Goal: Information Seeking & Learning: Check status

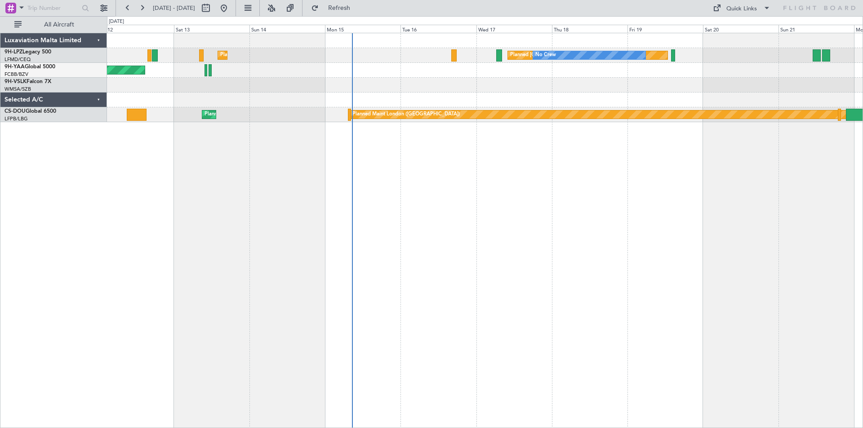
click at [465, 260] on div "Planned [GEOGRAPHIC_DATA] ([GEOGRAPHIC_DATA]) No Crew Planned Maint [GEOGRAPHIC…" at bounding box center [485, 230] width 756 height 395
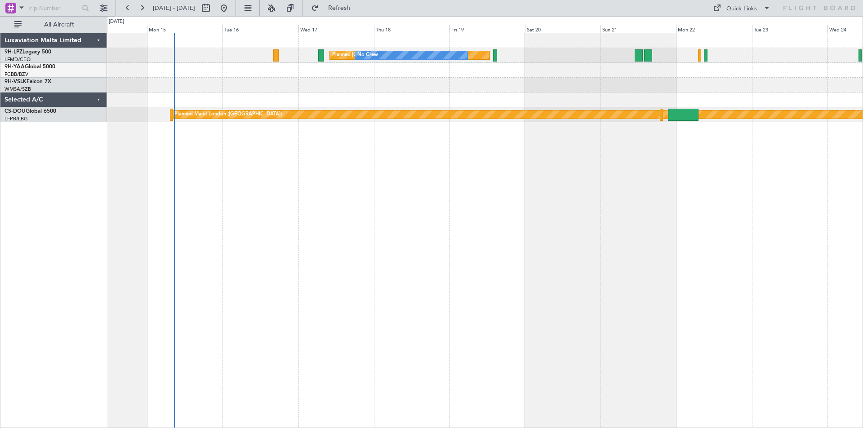
click at [511, 204] on div "Planned [GEOGRAPHIC_DATA] ([GEOGRAPHIC_DATA]) No Crew Planned Maint [GEOGRAPHIC…" at bounding box center [485, 230] width 756 height 395
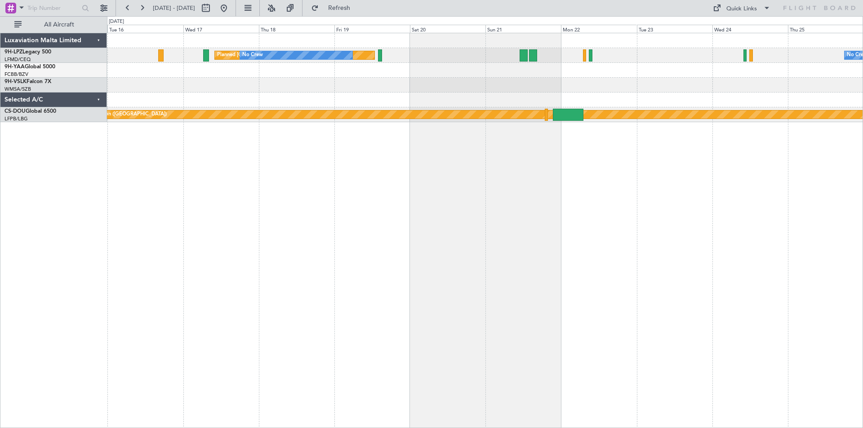
click at [515, 211] on div "Planned [GEOGRAPHIC_DATA] ([GEOGRAPHIC_DATA]) No Crew No Crew Planned Maint [GE…" at bounding box center [485, 230] width 756 height 395
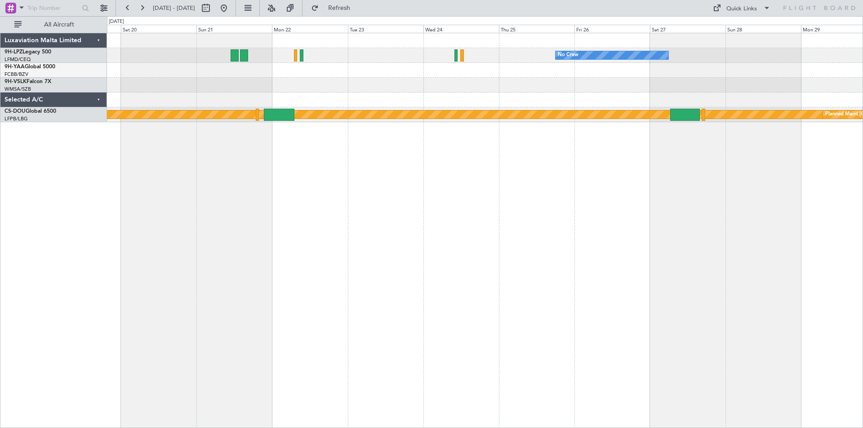
click at [502, 209] on div "No Crew No Crew [GEOGRAPHIC_DATA] ([GEOGRAPHIC_DATA]) Planned Maint [GEOGRAPHIC…" at bounding box center [485, 230] width 756 height 395
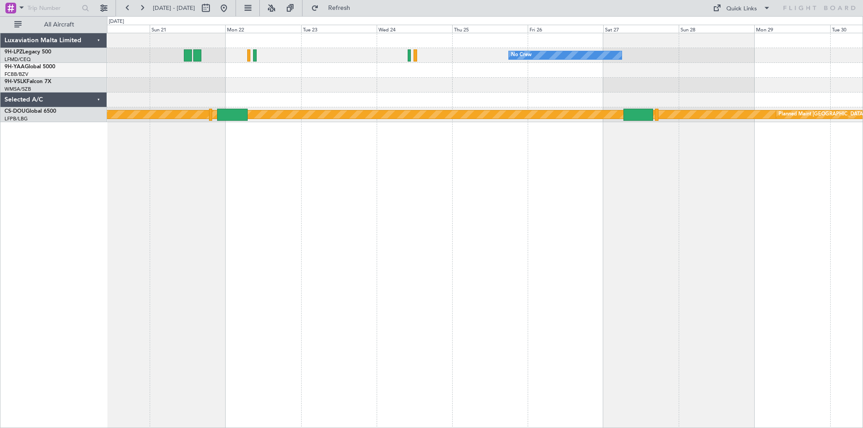
click at [391, 229] on div "No Crew [GEOGRAPHIC_DATA] ([GEOGRAPHIC_DATA]) No Crew Planned Maint [GEOGRAPHIC…" at bounding box center [485, 230] width 756 height 395
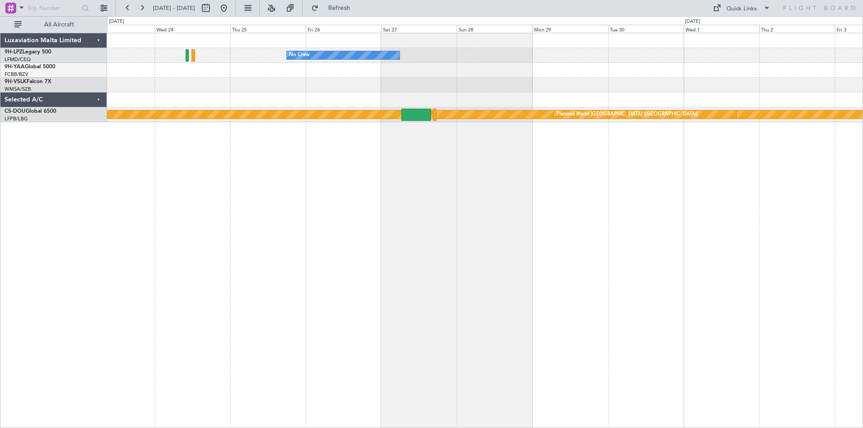
click at [420, 231] on div "No Crew Planned Maint [GEOGRAPHIC_DATA] ([GEOGRAPHIC_DATA]) Planned Maint [GEOG…" at bounding box center [485, 230] width 756 height 395
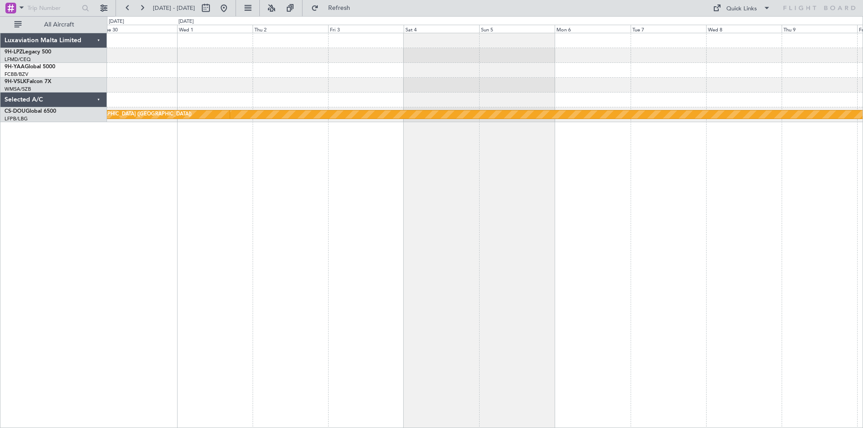
click at [425, 213] on div "Planned Maint London ([GEOGRAPHIC_DATA]) Planned Maint [GEOGRAPHIC_DATA] ([GEOG…" at bounding box center [485, 230] width 756 height 395
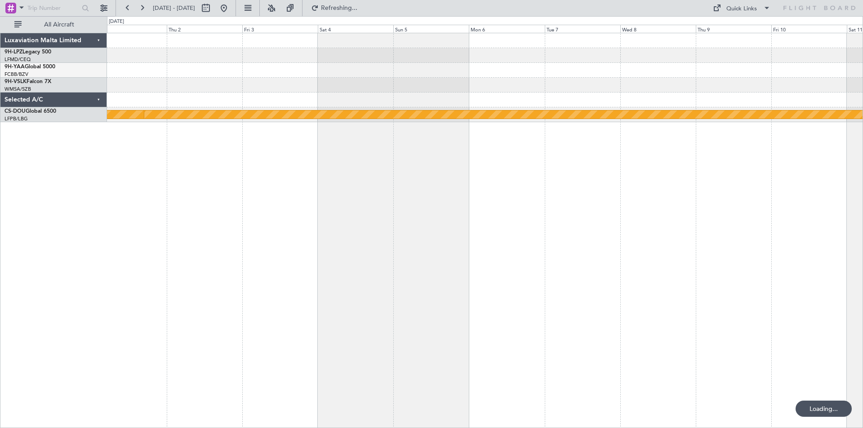
click at [359, 226] on div "Planned Maint London ([GEOGRAPHIC_DATA]) Planned Maint [GEOGRAPHIC_DATA] ([GEOG…" at bounding box center [485, 230] width 756 height 395
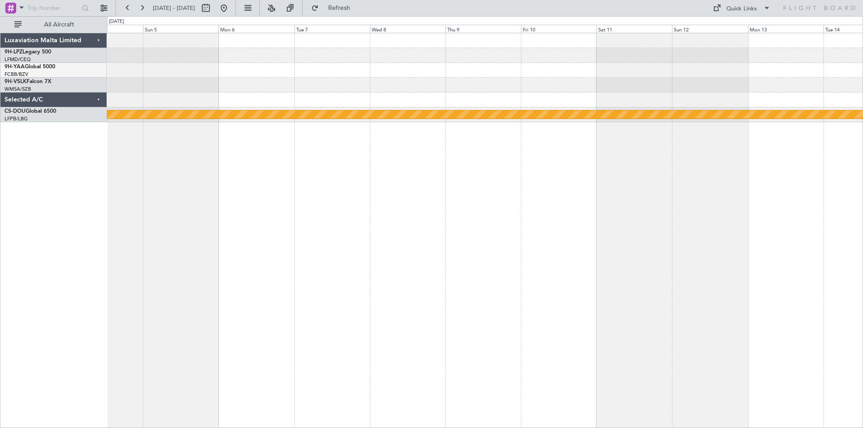
click at [385, 237] on div "Planned Maint London ([GEOGRAPHIC_DATA])" at bounding box center [485, 230] width 756 height 395
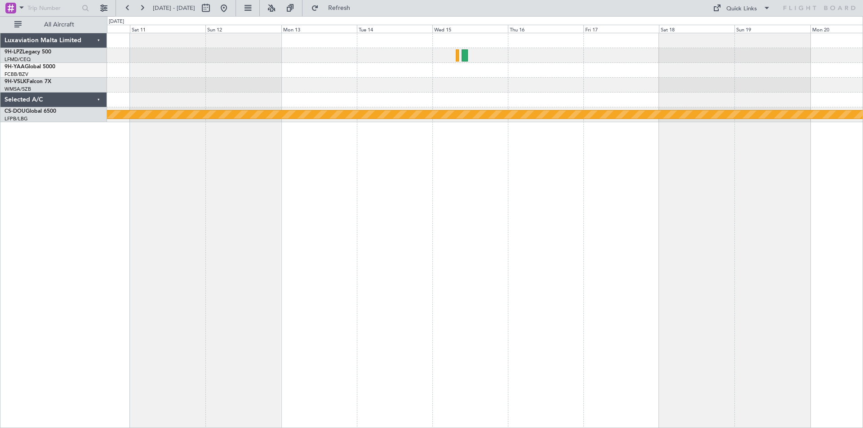
click at [401, 215] on div "Planned Maint London ([GEOGRAPHIC_DATA])" at bounding box center [485, 230] width 756 height 395
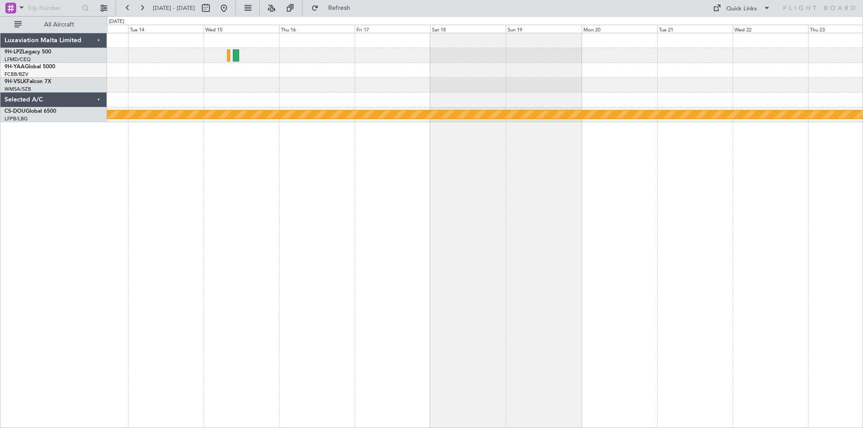
click at [459, 210] on div "Planned Maint London ([GEOGRAPHIC_DATA])" at bounding box center [485, 230] width 756 height 395
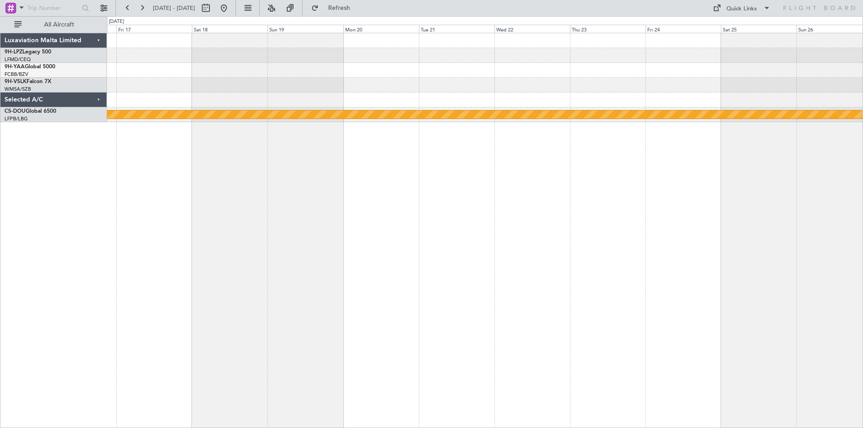
click at [547, 201] on div "Planned Maint London ([GEOGRAPHIC_DATA])" at bounding box center [485, 230] width 756 height 395
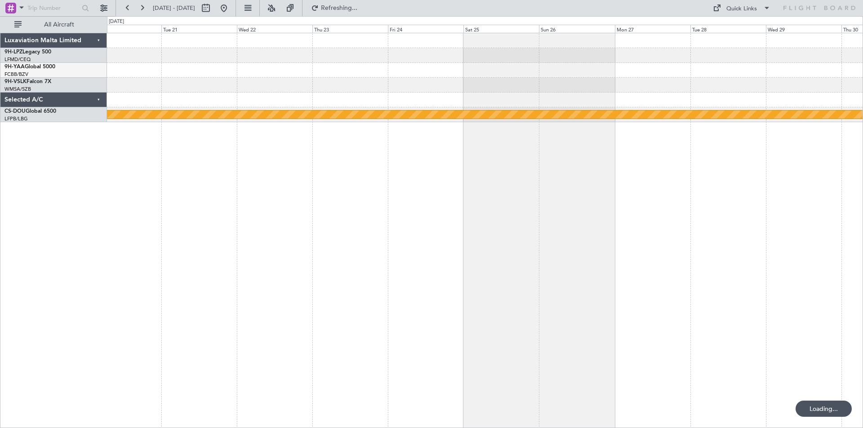
click at [506, 221] on div "Planned Maint London ([GEOGRAPHIC_DATA])" at bounding box center [485, 230] width 756 height 395
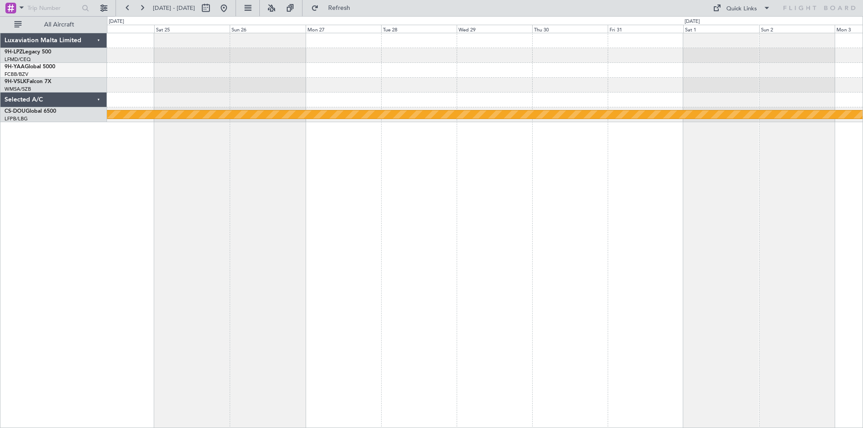
click at [450, 214] on div "Planned Maint London ([GEOGRAPHIC_DATA])" at bounding box center [485, 230] width 756 height 395
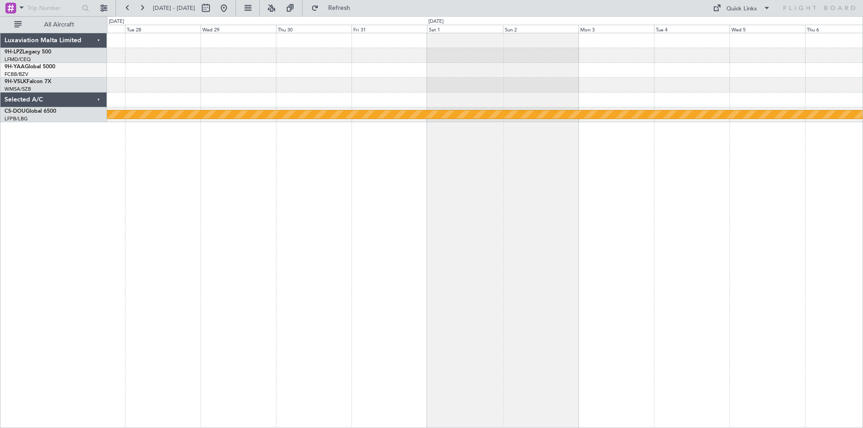
click at [460, 227] on div "Planned Maint London ([GEOGRAPHIC_DATA])" at bounding box center [485, 230] width 756 height 395
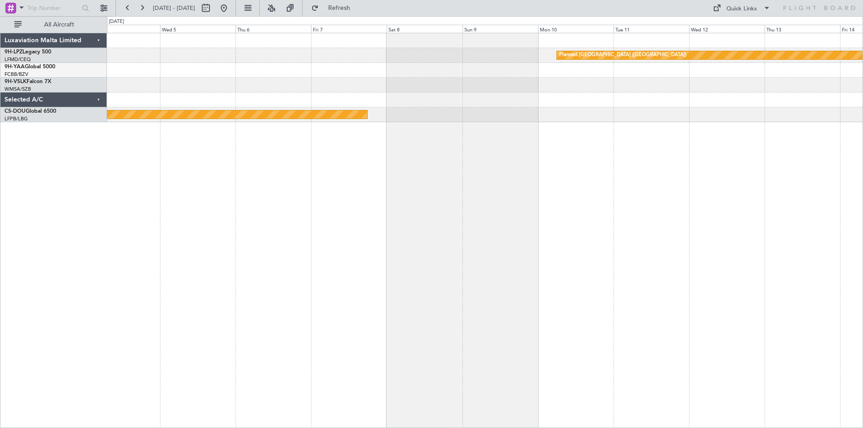
click at [522, 222] on div "Planned [GEOGRAPHIC_DATA] ([GEOGRAPHIC_DATA]) Planned Maint [GEOGRAPHIC_DATA] (…" at bounding box center [485, 230] width 756 height 395
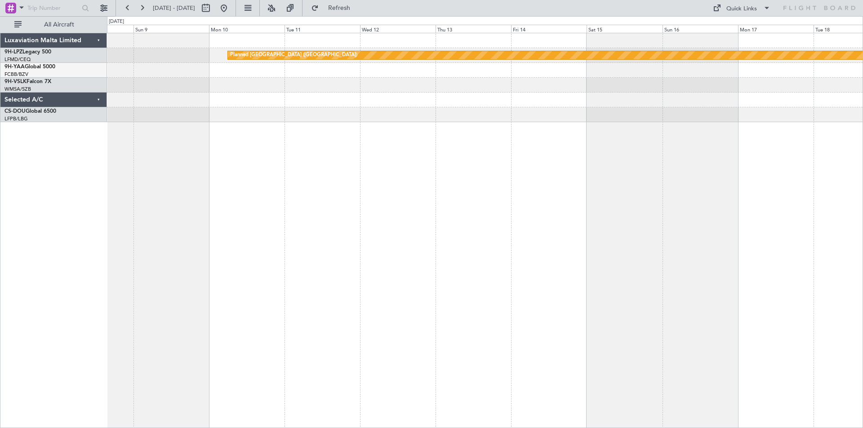
click at [392, 198] on div "Planned [GEOGRAPHIC_DATA] ([GEOGRAPHIC_DATA]) Planned Maint [GEOGRAPHIC_DATA] (…" at bounding box center [485, 230] width 756 height 395
click at [434, 235] on div "Planned [GEOGRAPHIC_DATA] ([GEOGRAPHIC_DATA]) Planned Maint [GEOGRAPHIC_DATA] (…" at bounding box center [485, 230] width 756 height 395
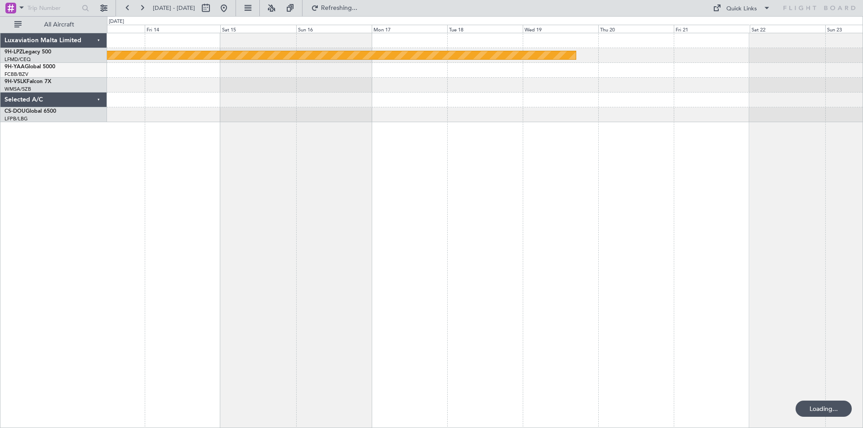
click at [526, 224] on div "Planned [GEOGRAPHIC_DATA] ([GEOGRAPHIC_DATA])" at bounding box center [485, 230] width 756 height 395
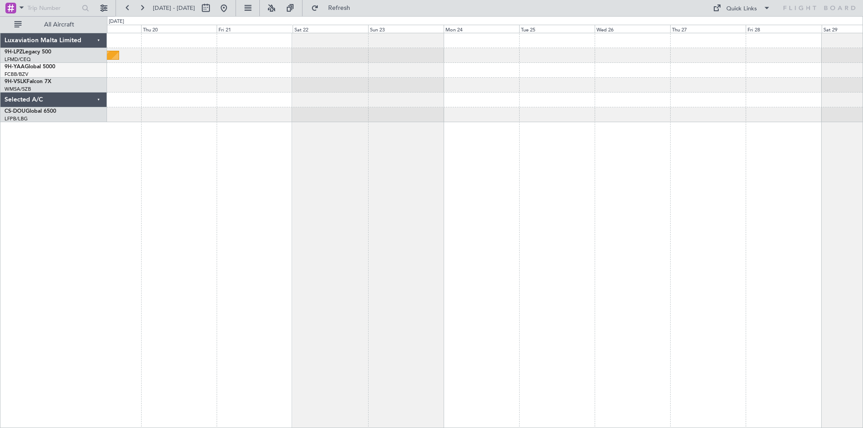
click at [357, 245] on div "Planned [GEOGRAPHIC_DATA] ([GEOGRAPHIC_DATA])" at bounding box center [485, 230] width 756 height 395
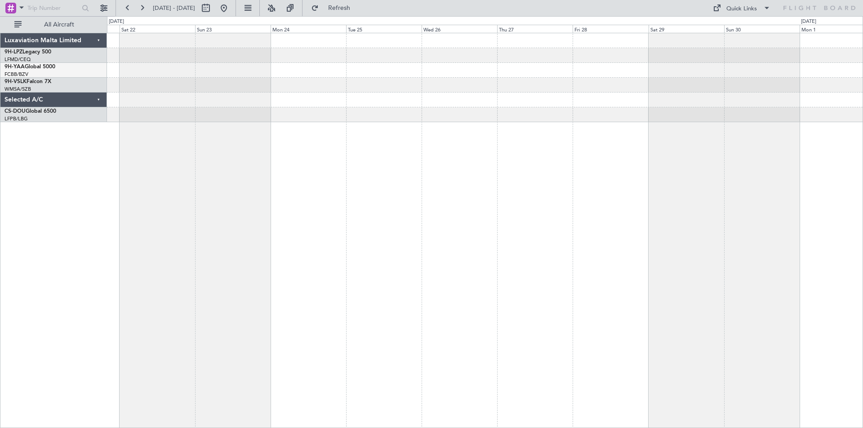
click at [479, 239] on div "Planned [GEOGRAPHIC_DATA] ([GEOGRAPHIC_DATA])" at bounding box center [485, 230] width 756 height 395
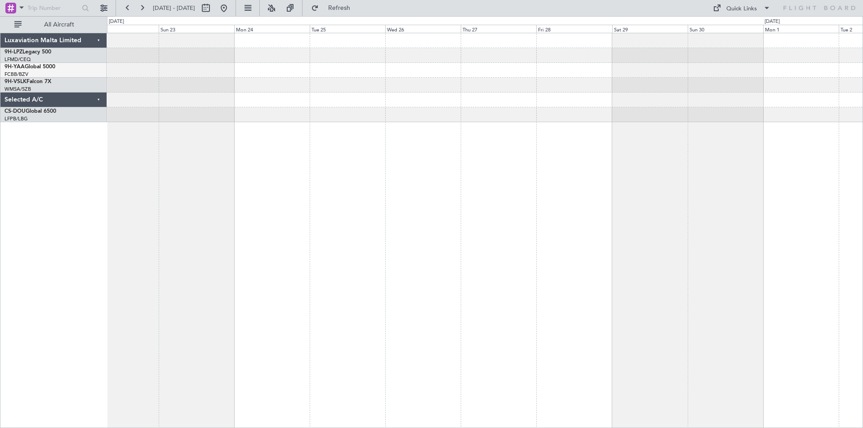
click at [411, 275] on div at bounding box center [485, 230] width 756 height 395
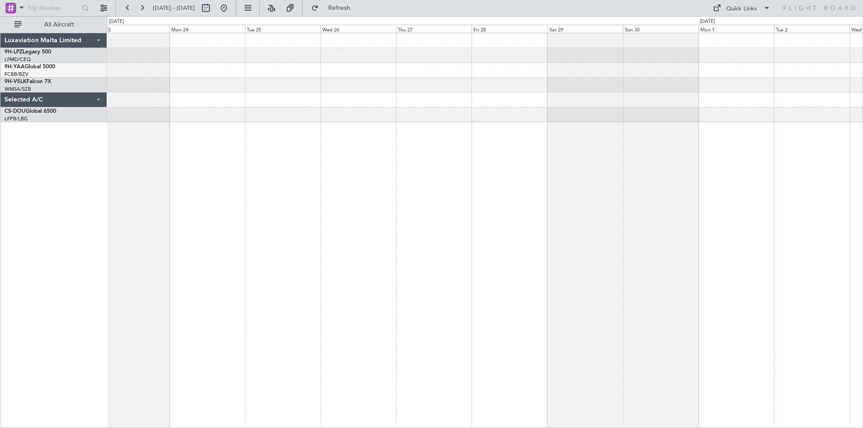
click at [748, 210] on div at bounding box center [485, 230] width 756 height 395
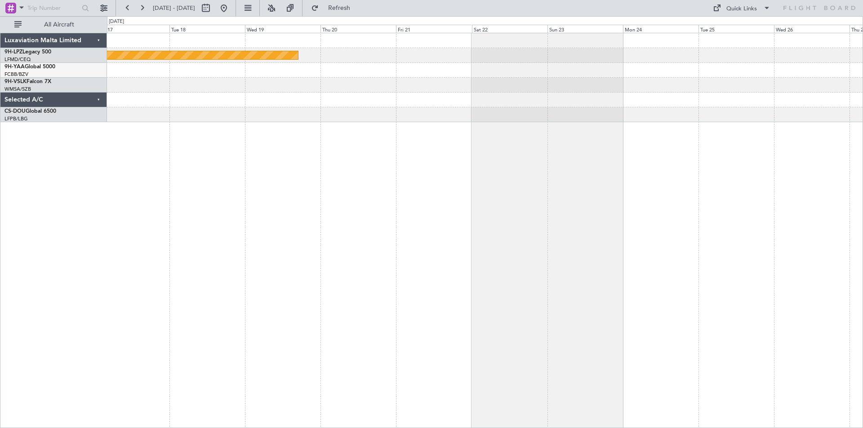
click at [806, 236] on div "Planned [GEOGRAPHIC_DATA] ([GEOGRAPHIC_DATA])" at bounding box center [485, 230] width 756 height 395
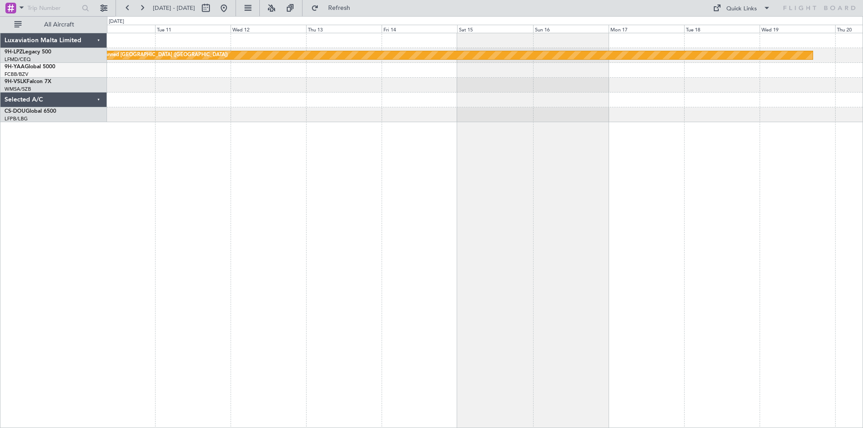
click at [768, 236] on div "Planned [GEOGRAPHIC_DATA] ([GEOGRAPHIC_DATA])" at bounding box center [485, 230] width 756 height 395
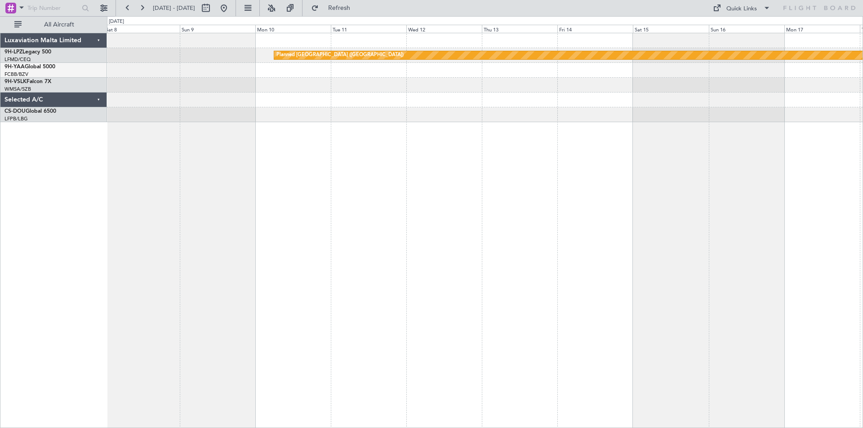
click at [634, 230] on div "Planned [GEOGRAPHIC_DATA] ([GEOGRAPHIC_DATA]) Planned Maint [GEOGRAPHIC_DATA] (…" at bounding box center [485, 230] width 756 height 395
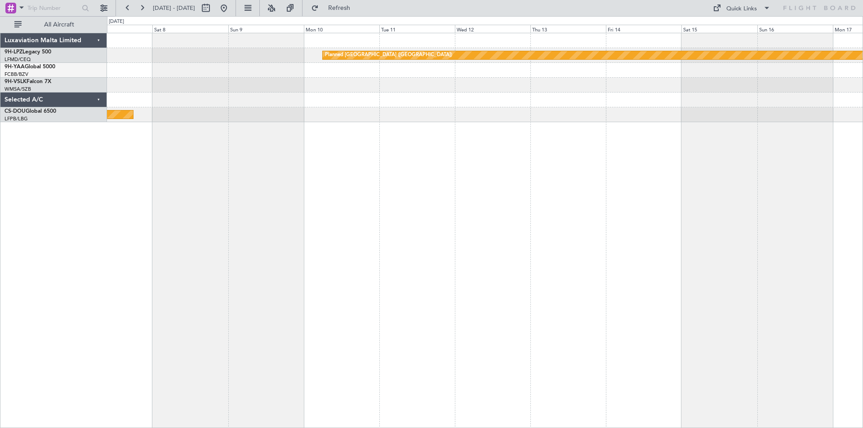
click at [760, 258] on div "Planned [GEOGRAPHIC_DATA] ([GEOGRAPHIC_DATA]) Planned Maint [GEOGRAPHIC_DATA] (…" at bounding box center [485, 230] width 756 height 395
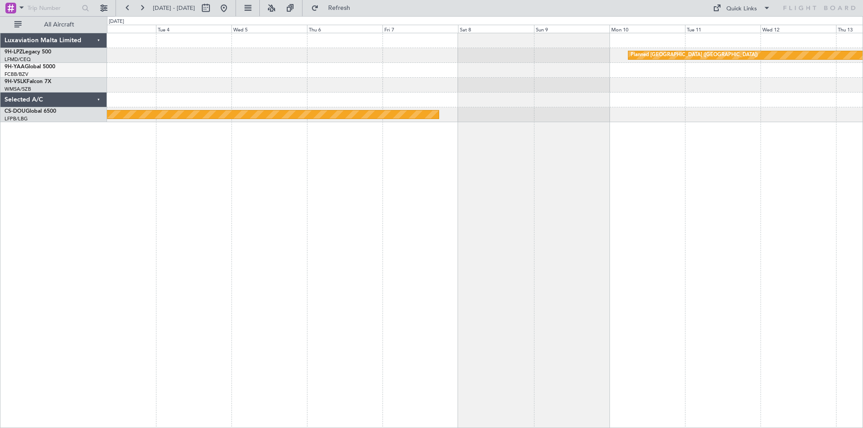
click at [764, 286] on div "Planned [GEOGRAPHIC_DATA] ([GEOGRAPHIC_DATA]) Planned Maint [GEOGRAPHIC_DATA] (…" at bounding box center [485, 230] width 756 height 395
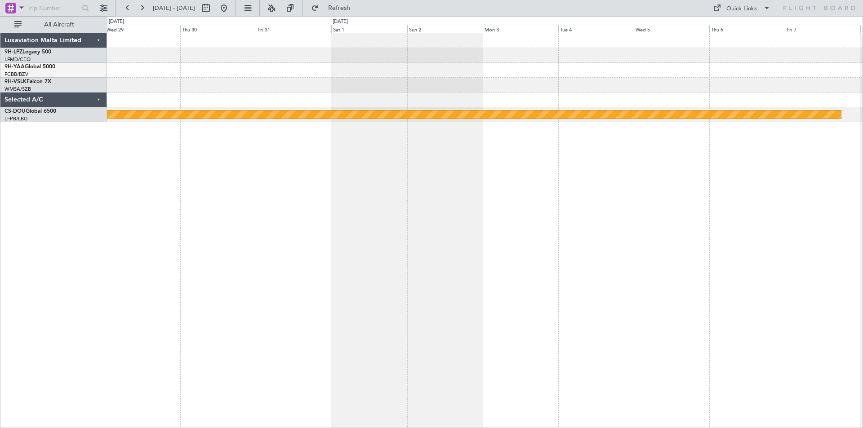
click at [603, 298] on div "Planned [GEOGRAPHIC_DATA] ([GEOGRAPHIC_DATA]) Planned Maint [GEOGRAPHIC_DATA] (…" at bounding box center [485, 230] width 756 height 395
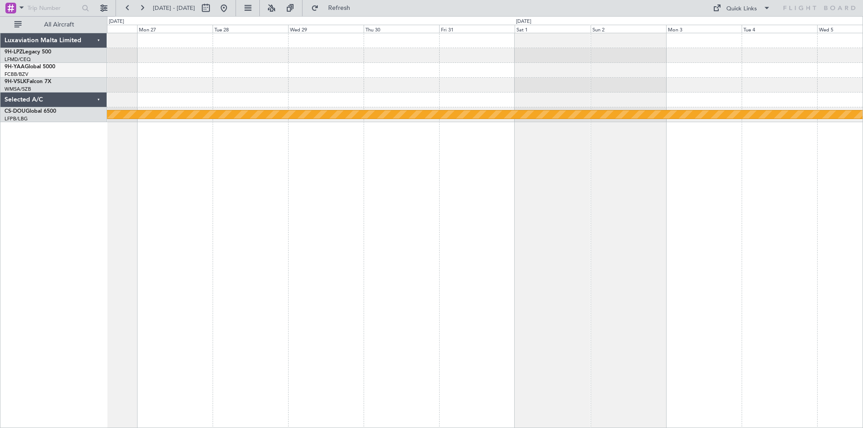
click at [729, 306] on div "Planned Maint London ([GEOGRAPHIC_DATA])" at bounding box center [485, 230] width 756 height 395
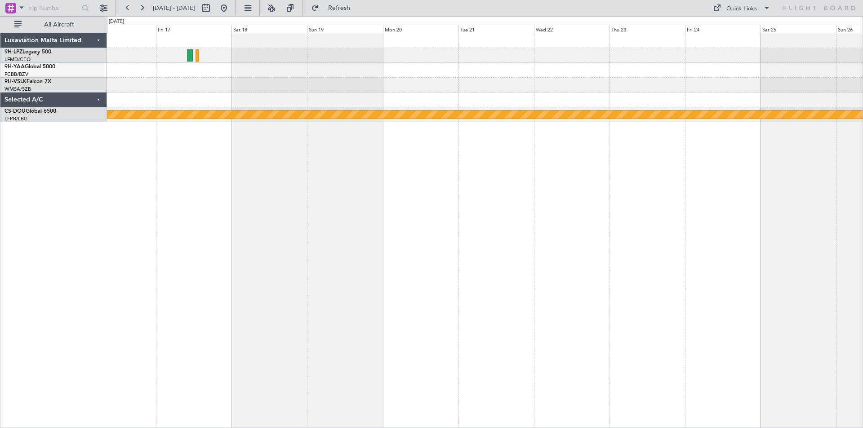
click at [862, 273] on div "Planned Maint London ([GEOGRAPHIC_DATA]) Luxaviation Malta Limited 9H-LPZ Legac…" at bounding box center [431, 222] width 863 height 412
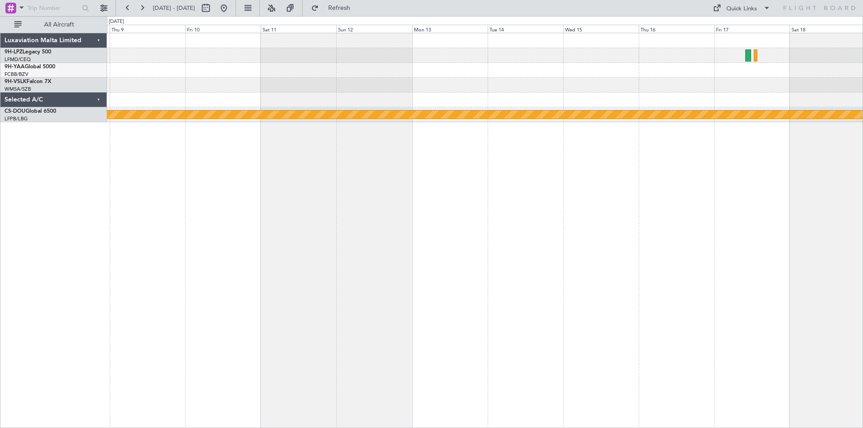
click at [713, 261] on div "Planned Maint London ([GEOGRAPHIC_DATA])" at bounding box center [485, 230] width 756 height 395
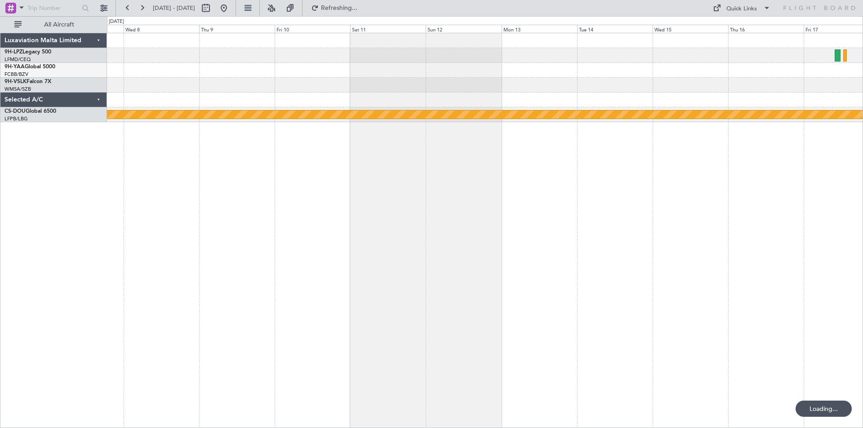
click at [617, 225] on div "Planned Maint London ([GEOGRAPHIC_DATA])" at bounding box center [485, 230] width 756 height 395
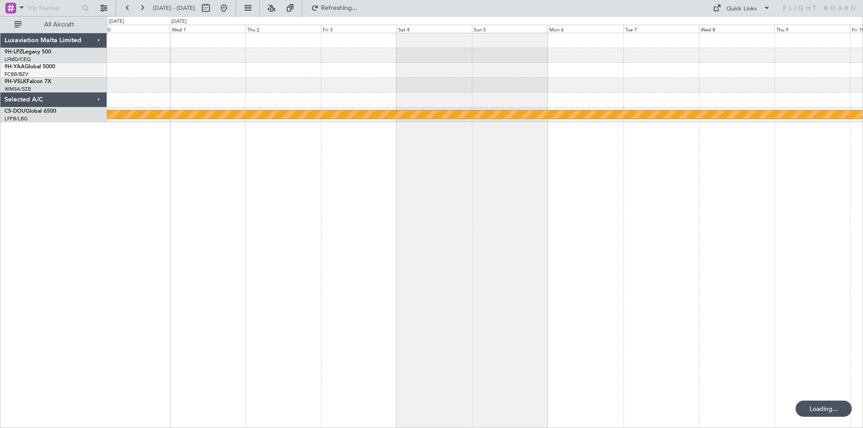
click at [601, 241] on div "Planned Maint London ([GEOGRAPHIC_DATA])" at bounding box center [485, 230] width 756 height 395
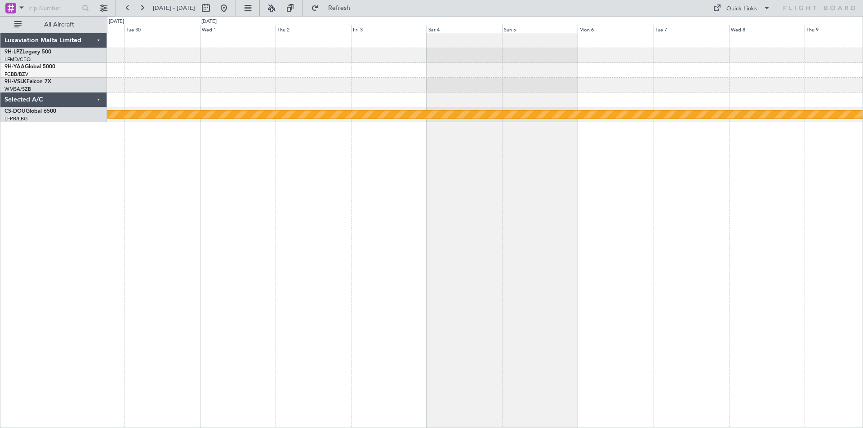
click at [559, 251] on div "Planned Maint London ([GEOGRAPHIC_DATA])" at bounding box center [485, 230] width 756 height 395
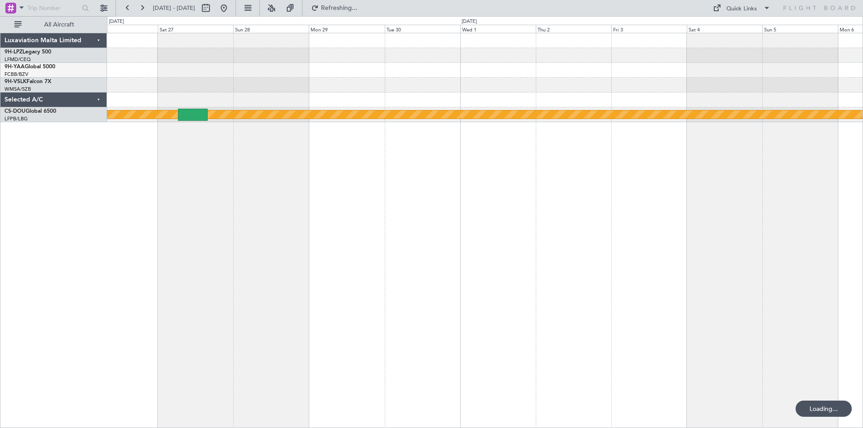
click at [542, 278] on div "Planned Maint London ([GEOGRAPHIC_DATA])" at bounding box center [485, 230] width 756 height 395
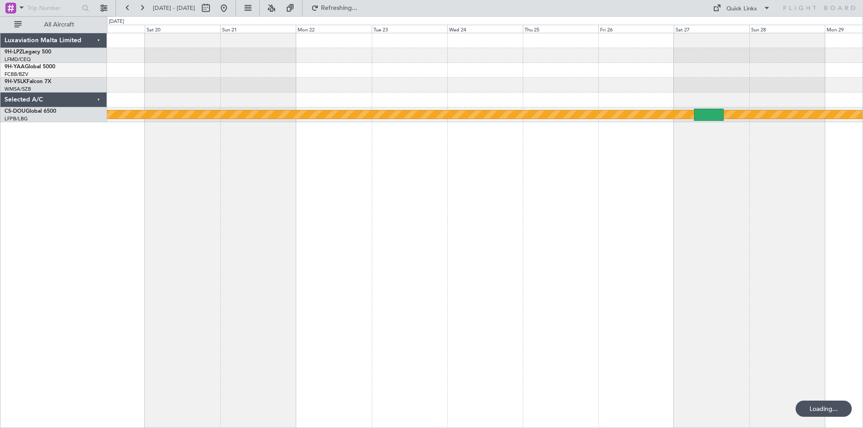
click at [493, 288] on div "Planned Maint London ([GEOGRAPHIC_DATA])" at bounding box center [485, 230] width 756 height 395
